Goal: Task Accomplishment & Management: Manage account settings

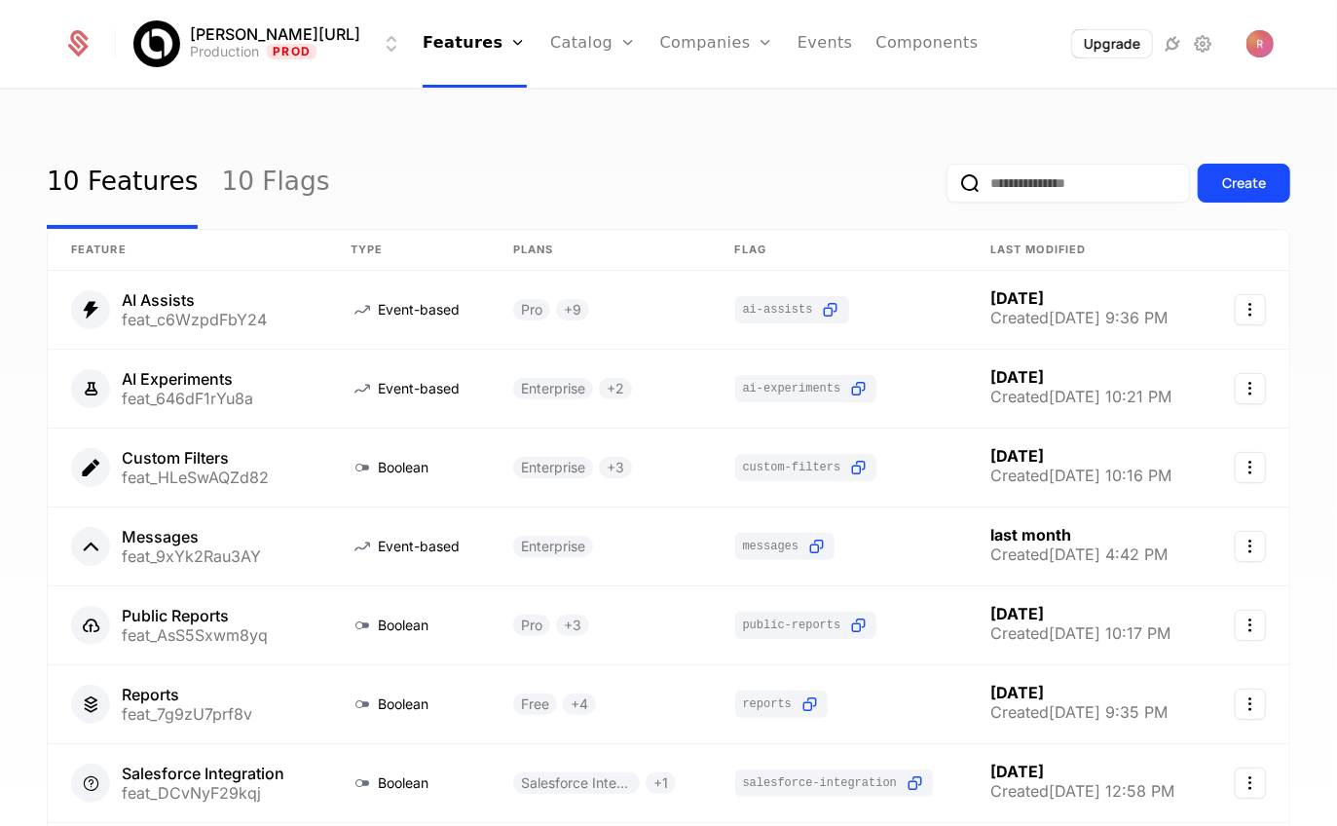
click at [1275, 49] on div "[PERSON_NAME][URL] Production Prod Features Features Flags Catalog Plans Add On…" at bounding box center [668, 44] width 1257 height 88
click at [1260, 54] on img "Open user button" at bounding box center [1259, 43] width 27 height 27
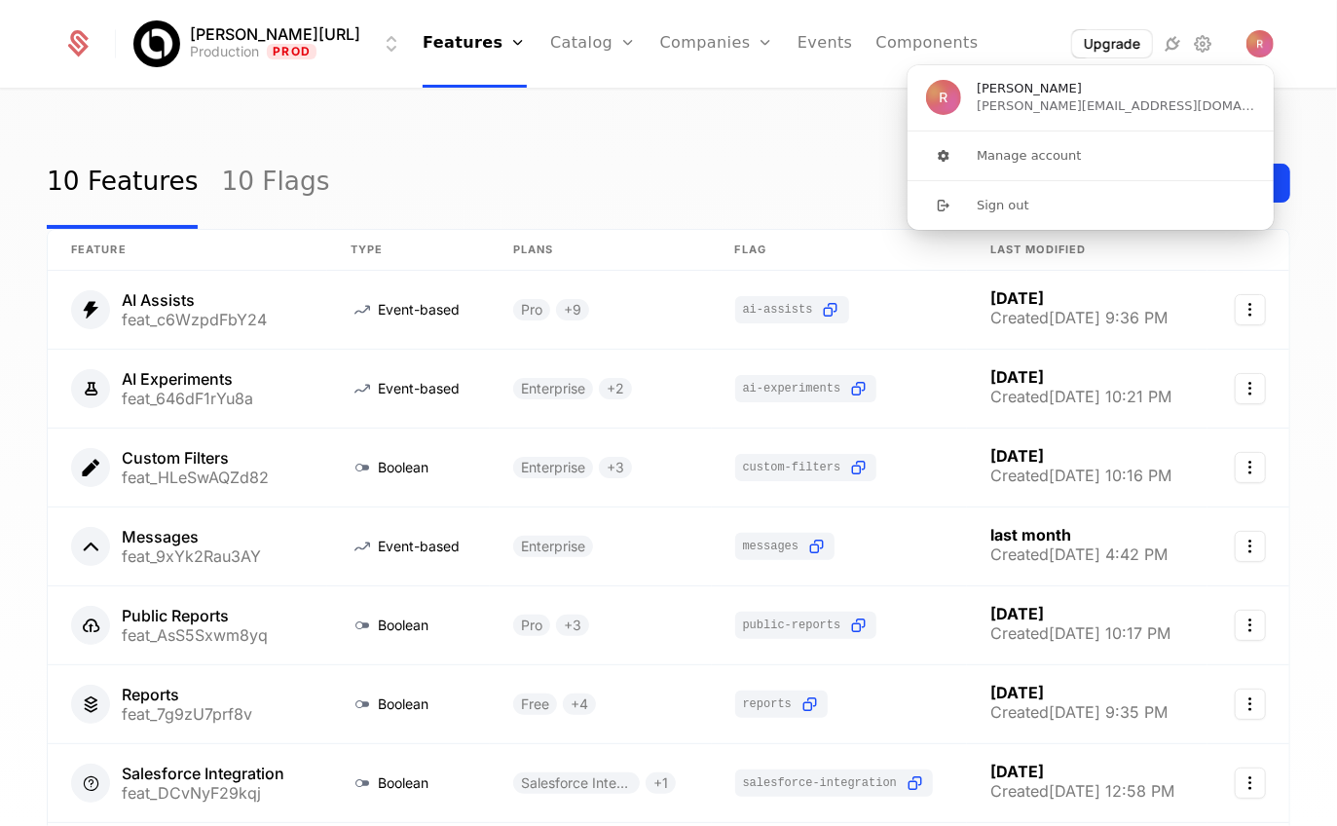
click at [1217, 35] on div "Upgrade" at bounding box center [1136, 43] width 276 height 29
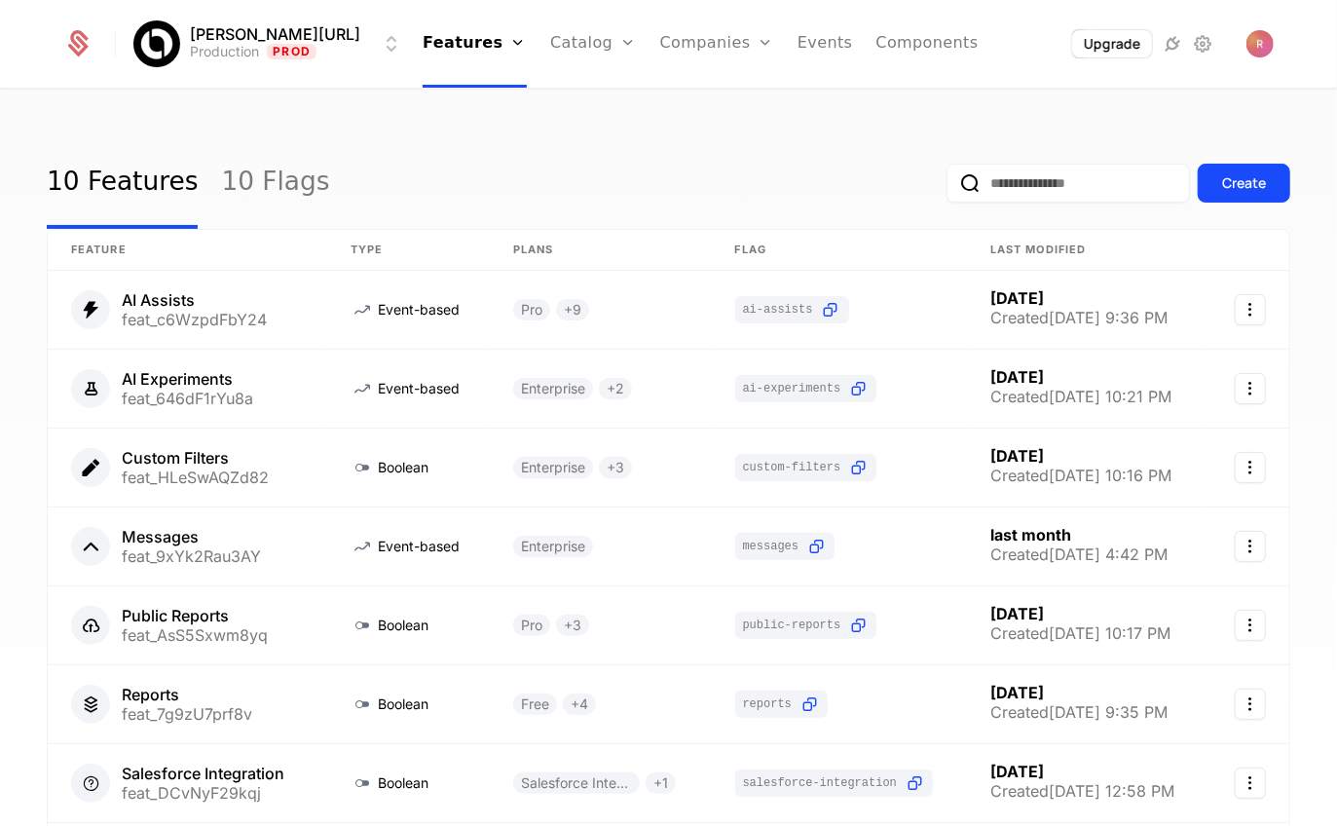
click at [1205, 43] on icon at bounding box center [1203, 43] width 23 height 23
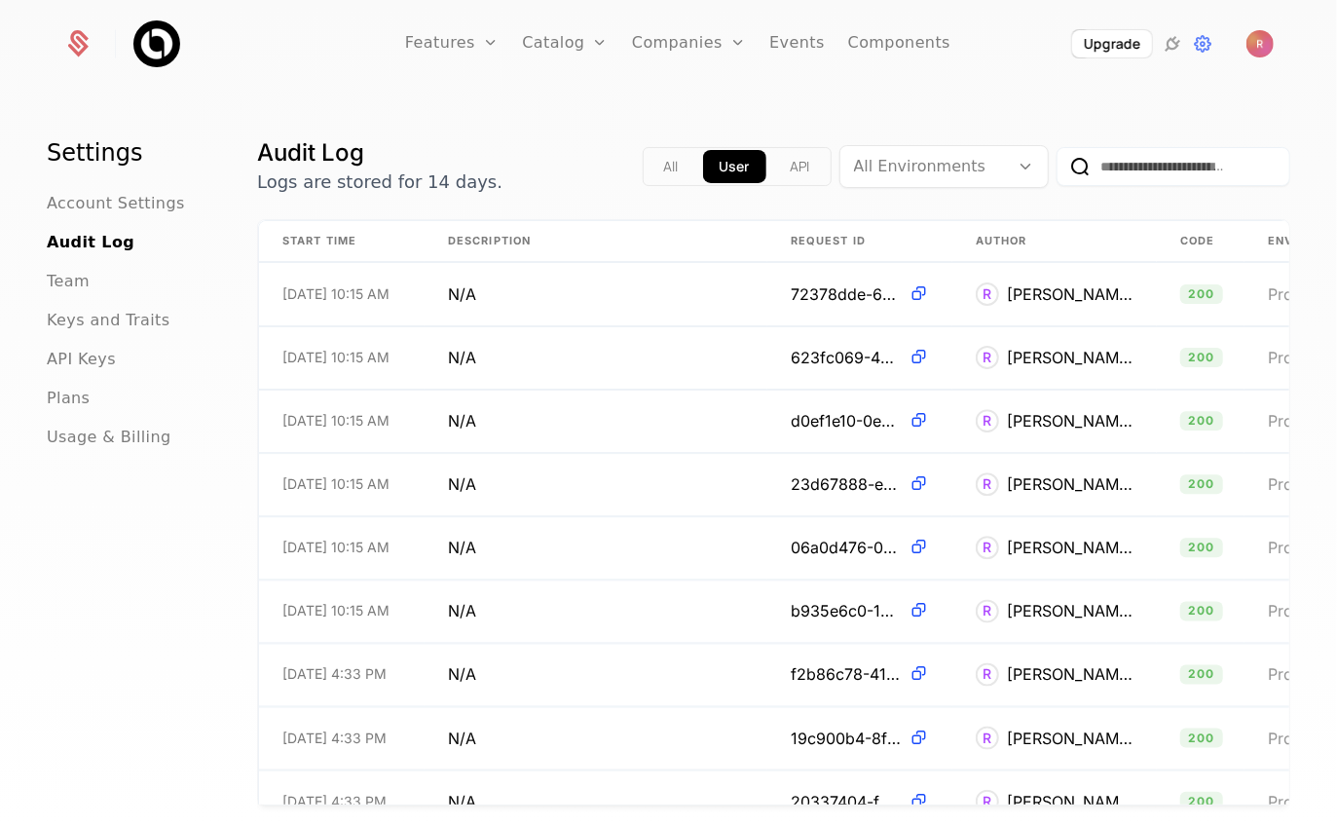
click at [73, 287] on span "Team" at bounding box center [68, 281] width 43 height 23
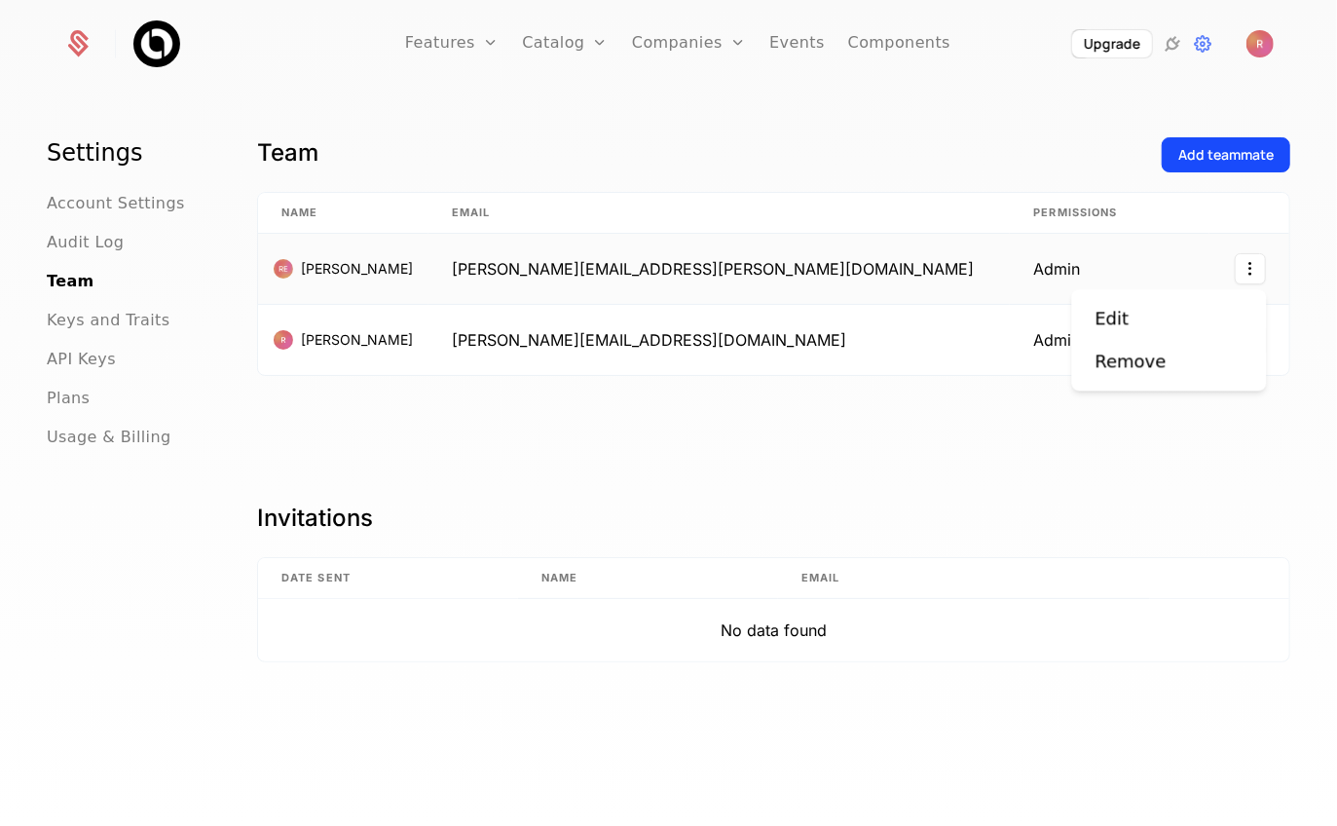
click at [1254, 271] on html "Features Features Flags Catalog Plans Add Ons Credits Configuration Companies C…" at bounding box center [668, 413] width 1337 height 826
click at [1143, 364] on div "Remove" at bounding box center [1131, 361] width 71 height 27
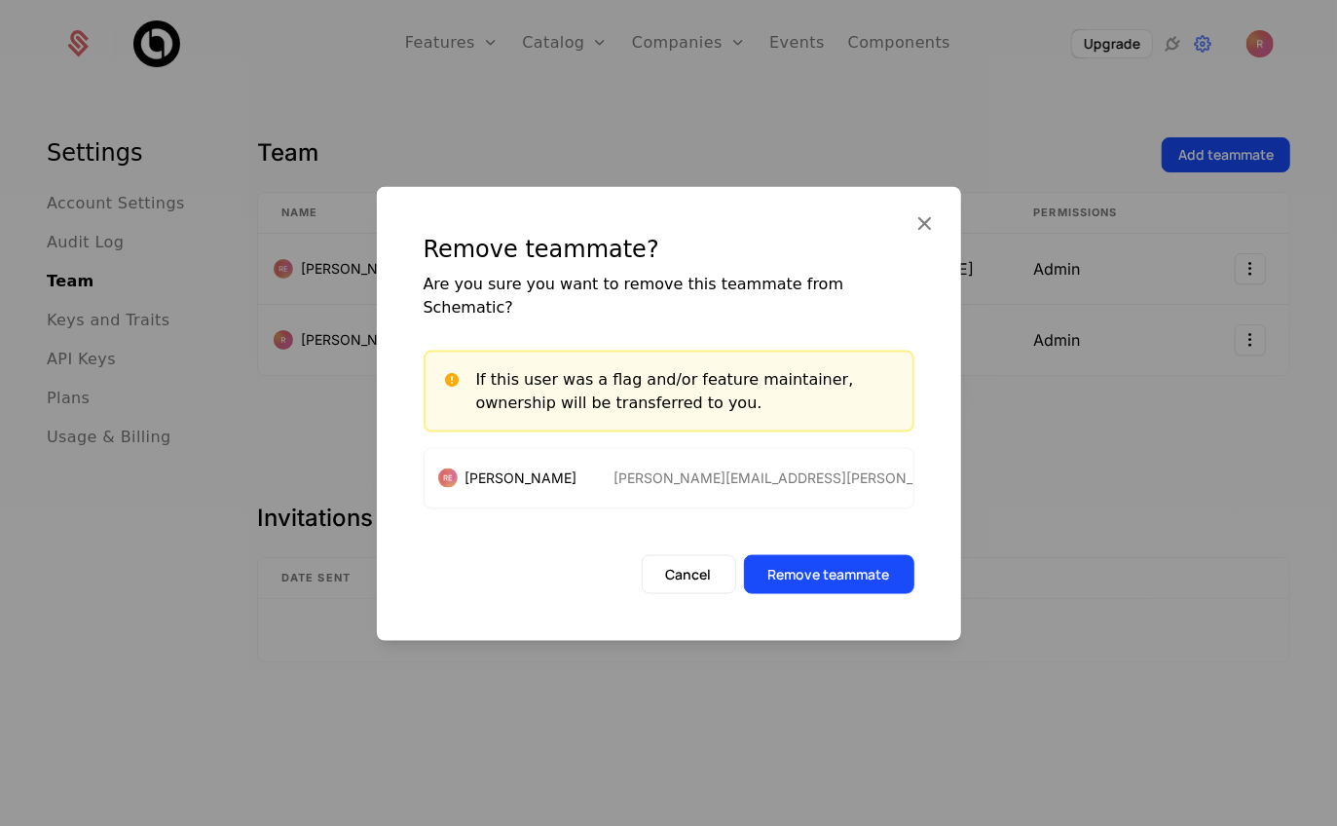
click at [836, 558] on button "Remove teammate" at bounding box center [829, 574] width 170 height 39
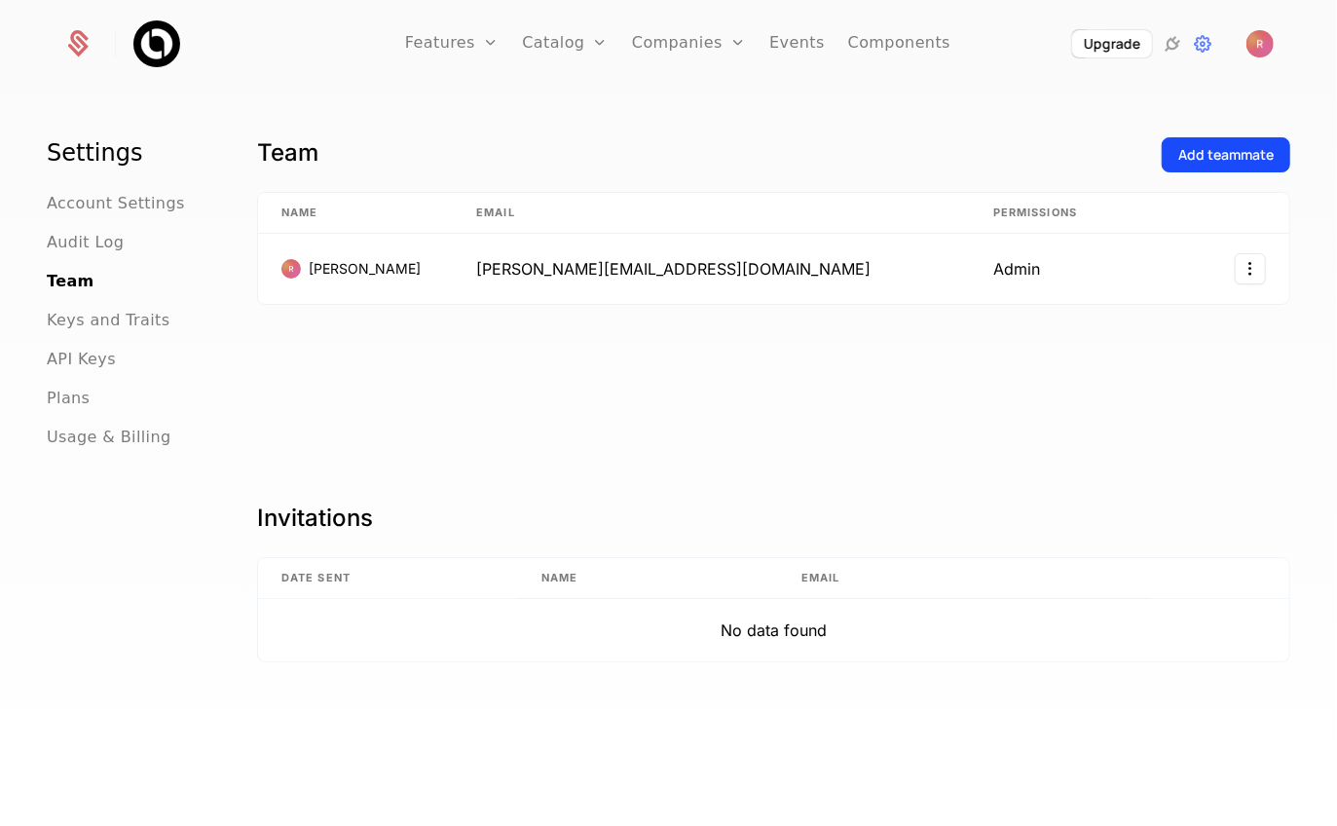
click at [859, 413] on div "Team Add teammate Name Email Permissions Ryan [EMAIL_ADDRESS][DOMAIN_NAME] Admin" at bounding box center [773, 304] width 1033 height 334
click at [65, 289] on span "Team" at bounding box center [71, 281] width 48 height 23
click at [1276, 42] on div "Features Features Flags Catalog Plans Add Ons Credits Configuration Companies C…" at bounding box center [668, 44] width 1257 height 88
click at [1258, 51] on img "Open user button" at bounding box center [1259, 43] width 27 height 27
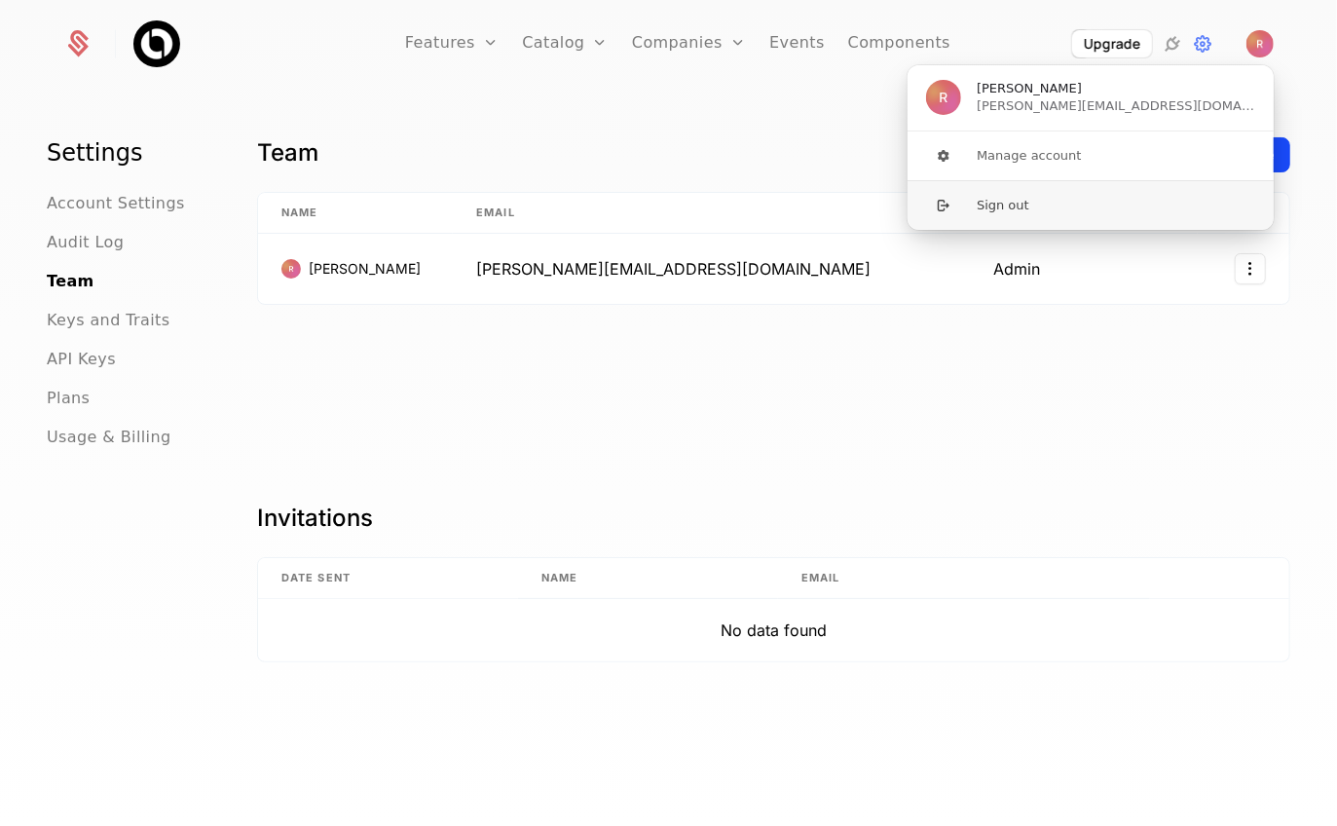
click at [1015, 209] on button "Sign out" at bounding box center [1091, 205] width 368 height 50
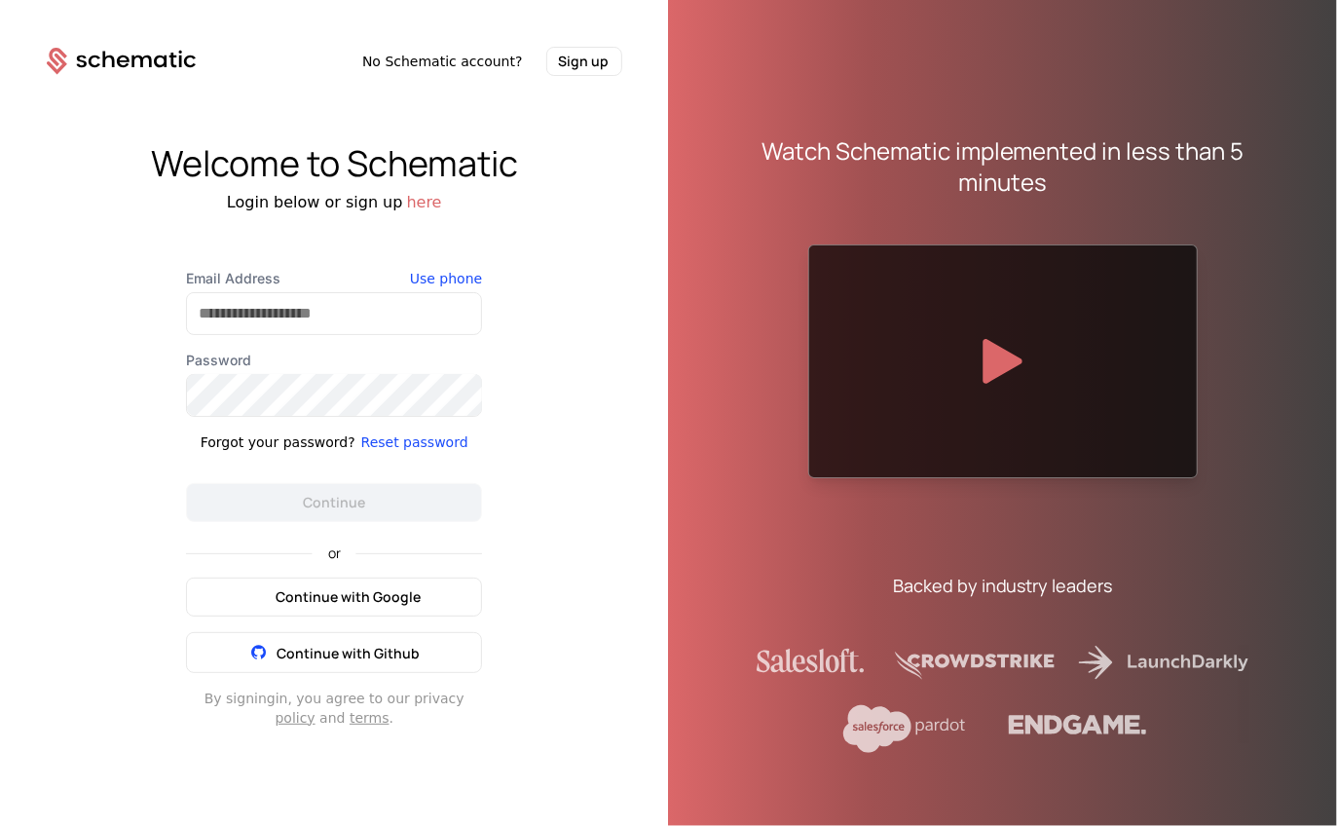
click at [255, 580] on button "Continue with Google" at bounding box center [334, 596] width 296 height 39
